Goal: Information Seeking & Learning: Learn about a topic

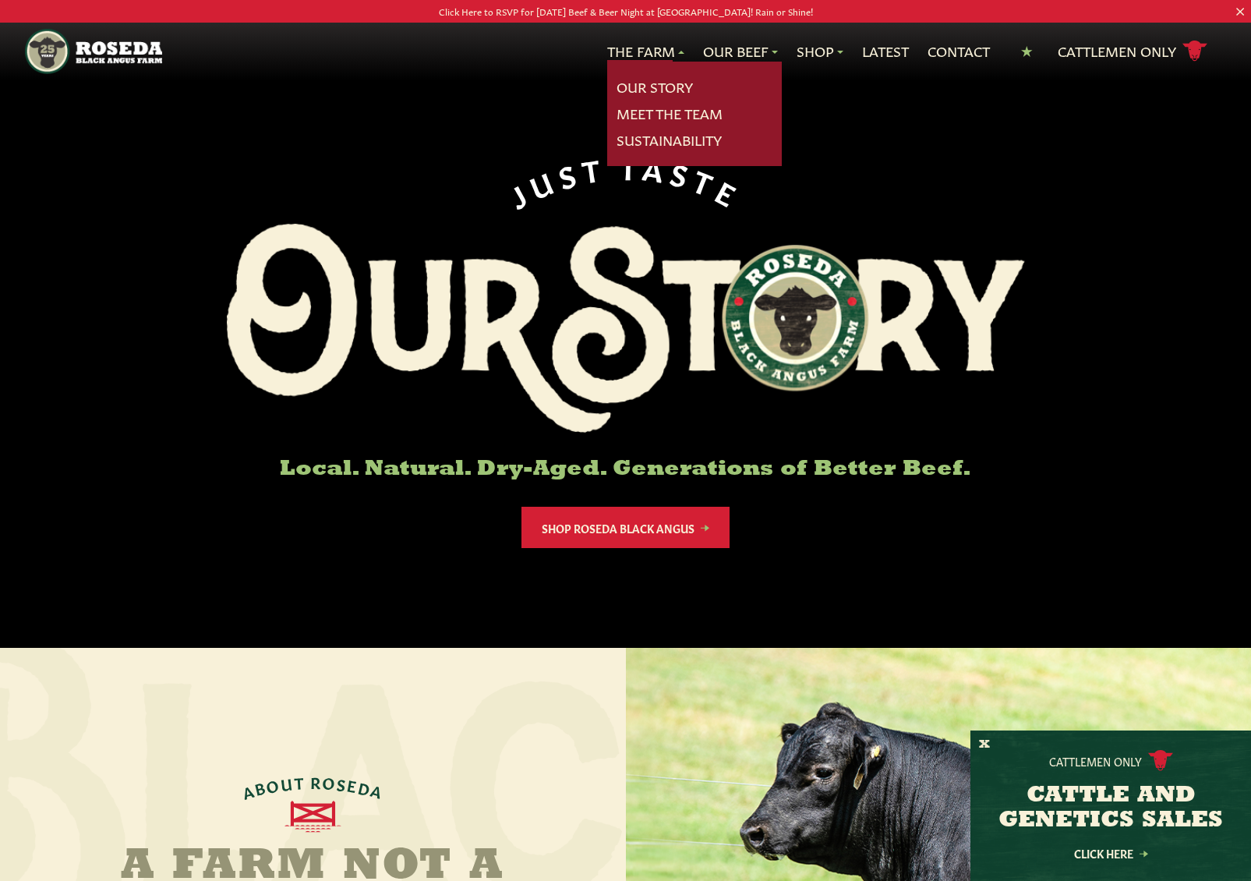
click at [654, 49] on link "The Farm" at bounding box center [645, 51] width 77 height 20
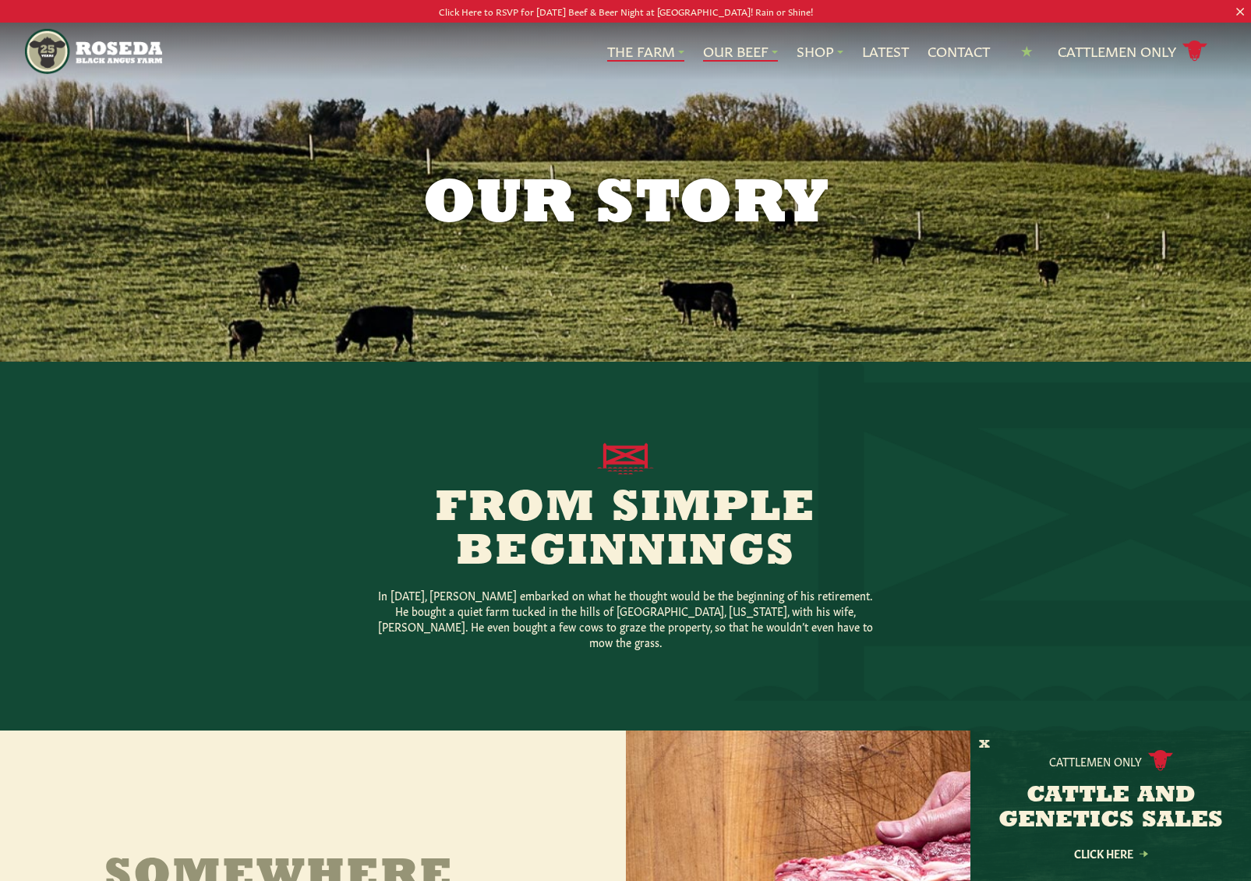
click at [723, 50] on link "Our Beef" at bounding box center [740, 51] width 75 height 20
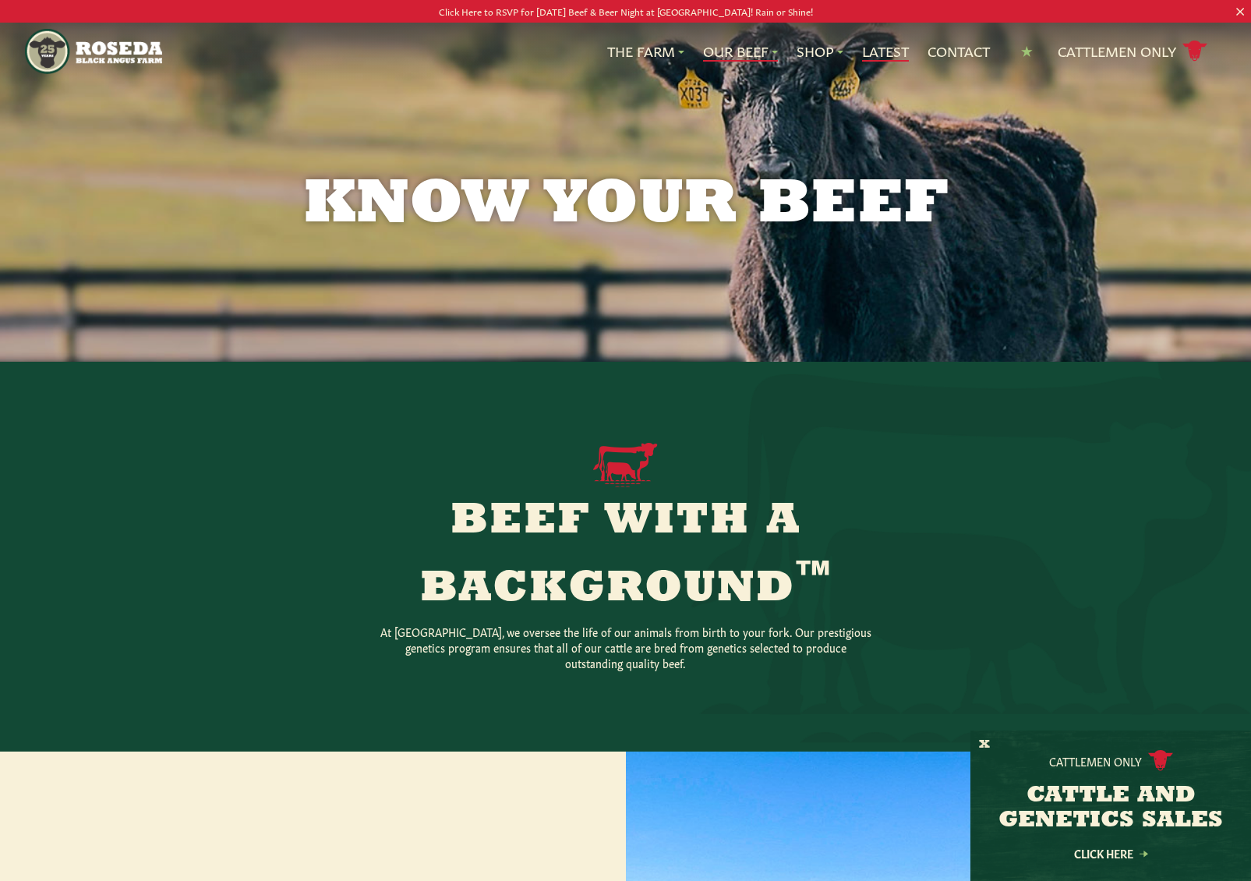
click at [881, 51] on link "Latest" at bounding box center [885, 51] width 47 height 20
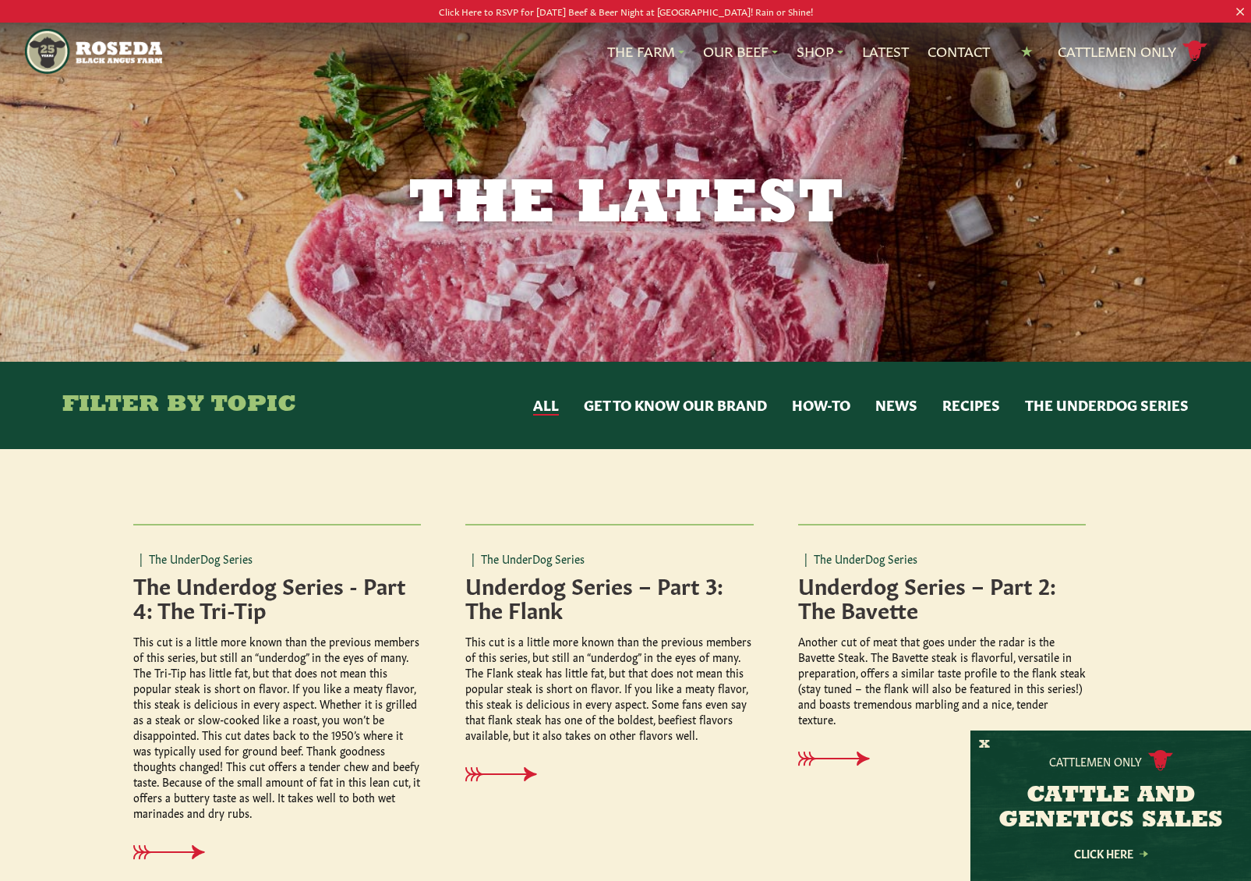
click at [891, 407] on button "News" at bounding box center [896, 405] width 42 height 20
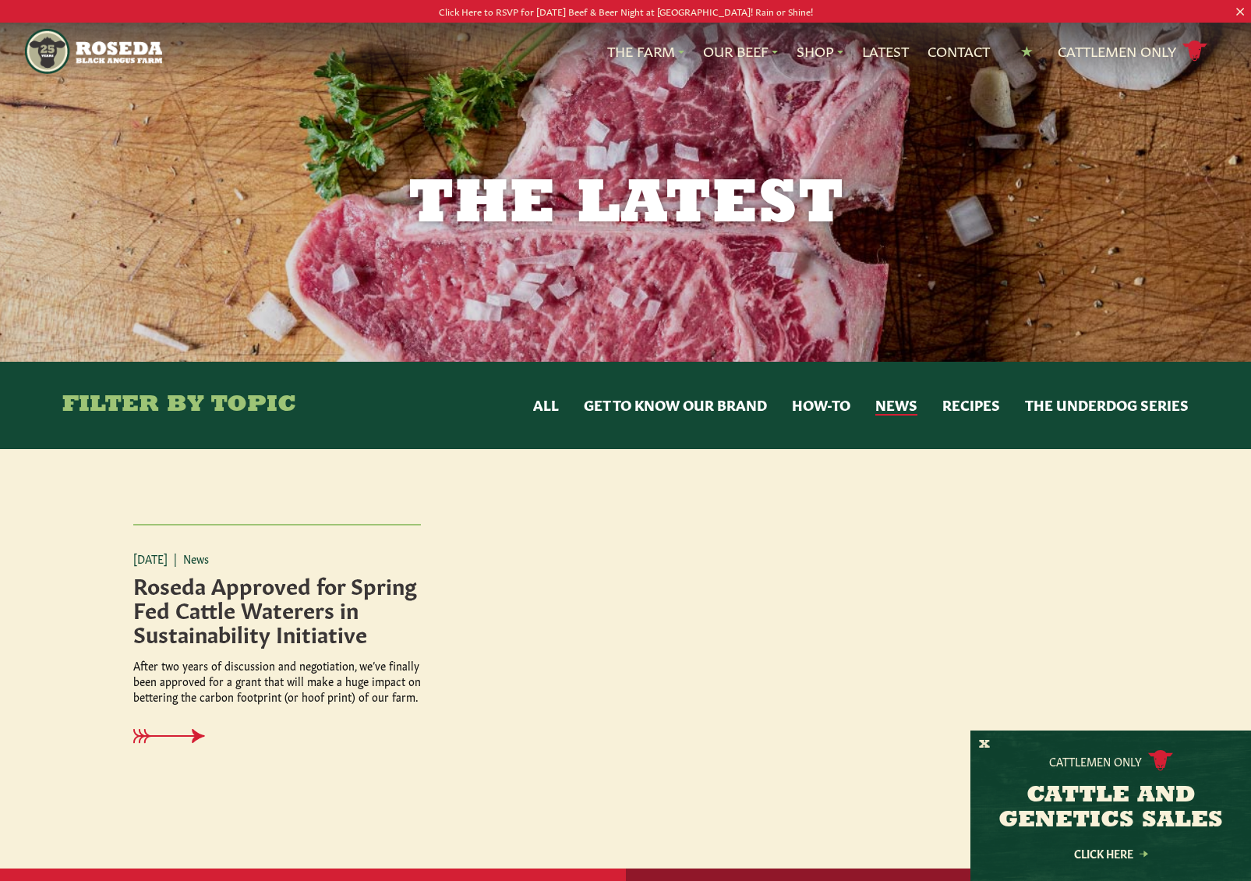
click at [970, 402] on button "Recipes" at bounding box center [971, 405] width 58 height 20
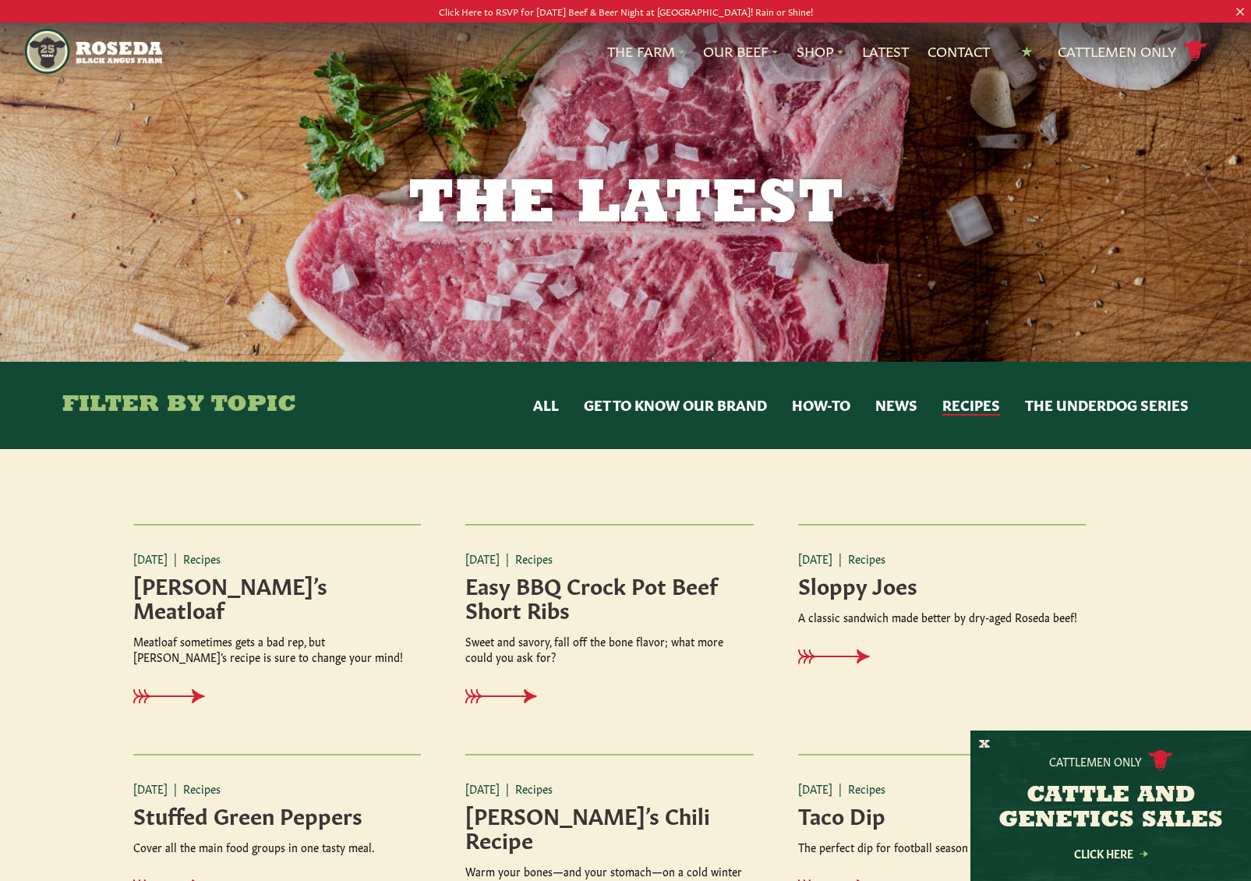
click at [1056, 402] on button "The UnderDog Series" at bounding box center [1107, 405] width 164 height 20
